Goal: Transaction & Acquisition: Book appointment/travel/reservation

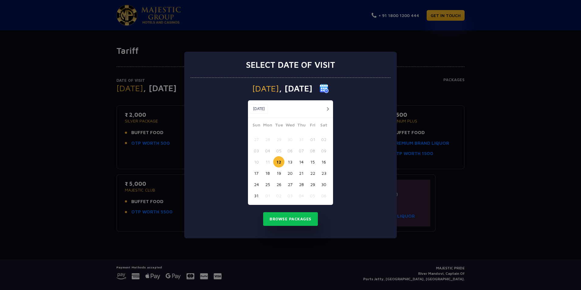
click at [303, 184] on button "28" at bounding box center [301, 184] width 11 height 11
click at [256, 196] on button "31" at bounding box center [256, 195] width 11 height 11
click at [304, 186] on button "28" at bounding box center [301, 184] width 11 height 11
click at [293, 219] on button "Browse Packages" at bounding box center [290, 219] width 55 height 14
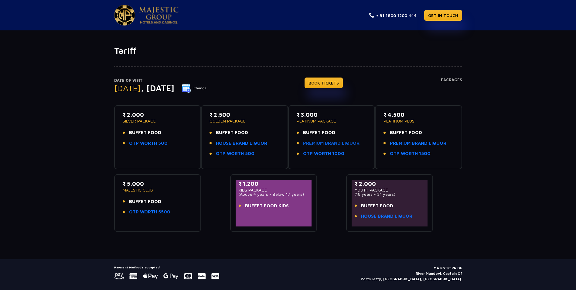
click at [319, 144] on link "PREMIUM BRAND LIQUOR" at bounding box center [331, 143] width 57 height 7
click at [320, 153] on link "OTP WORTH 1000" at bounding box center [323, 153] width 41 height 7
click at [145, 211] on link "OTP WORTH 5500" at bounding box center [149, 211] width 41 height 7
click at [335, 82] on link "BOOK TICKETS" at bounding box center [324, 82] width 38 height 11
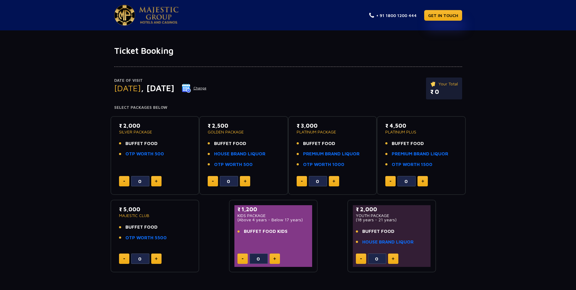
click at [156, 259] on img at bounding box center [156, 258] width 3 height 3
type input "1"
